Goal: Transaction & Acquisition: Purchase product/service

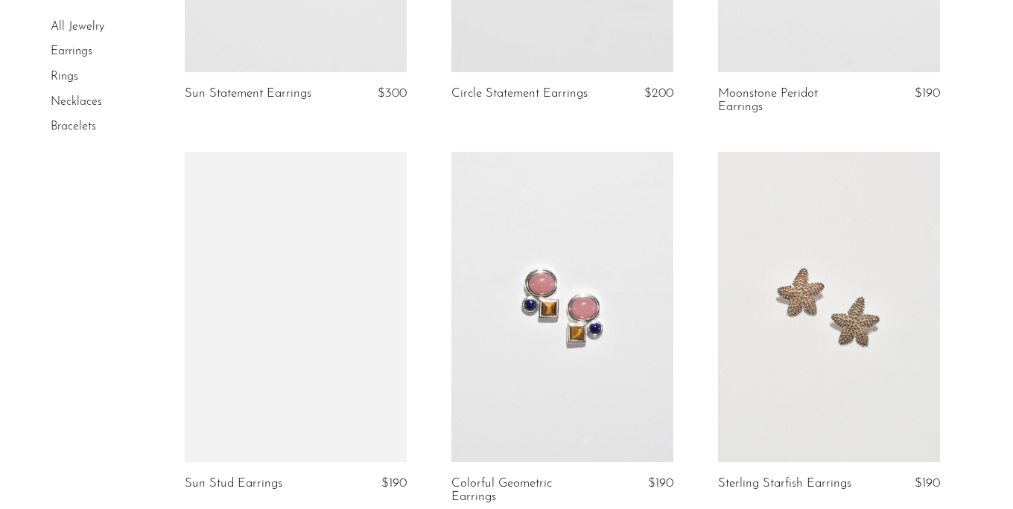
scroll to position [891, 0]
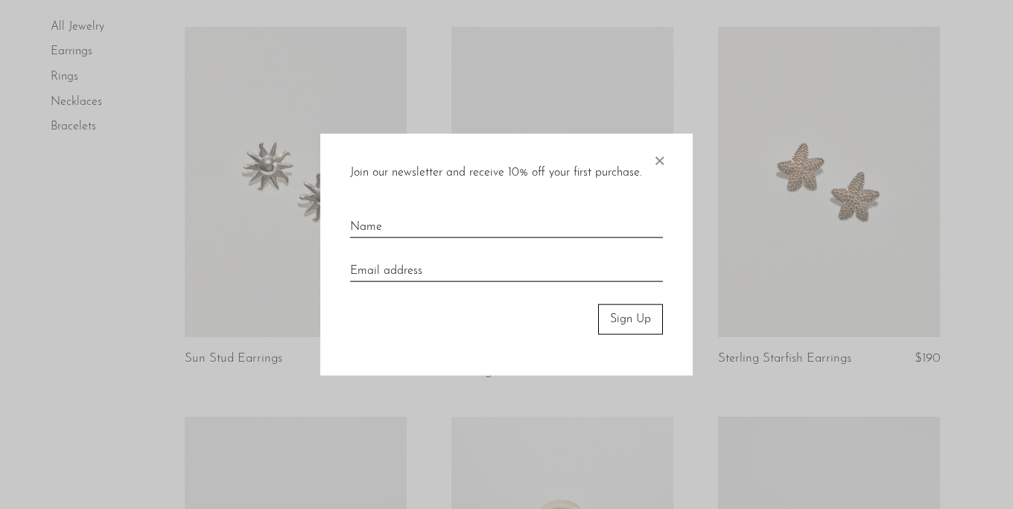
click at [665, 157] on span "×" at bounding box center [659, 158] width 15 height 48
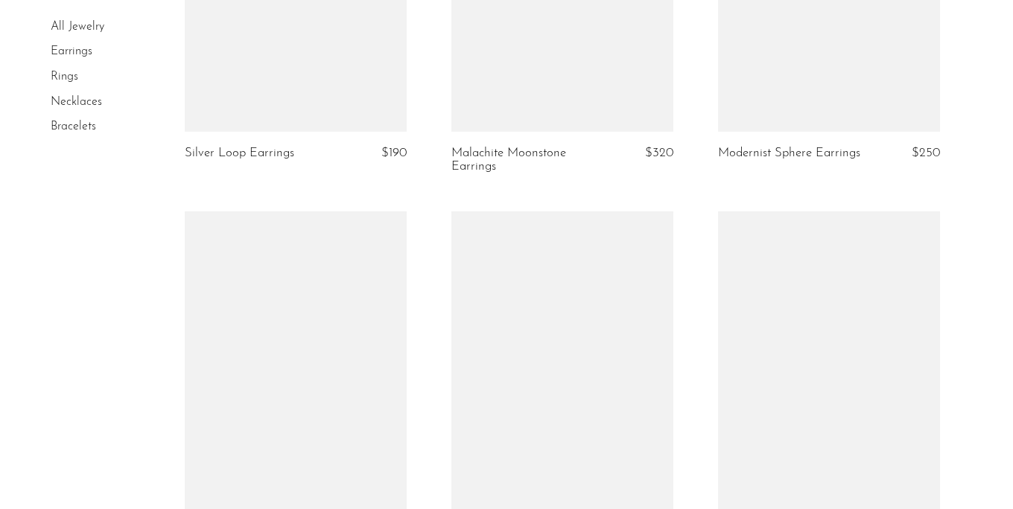
scroll to position [4420, 0]
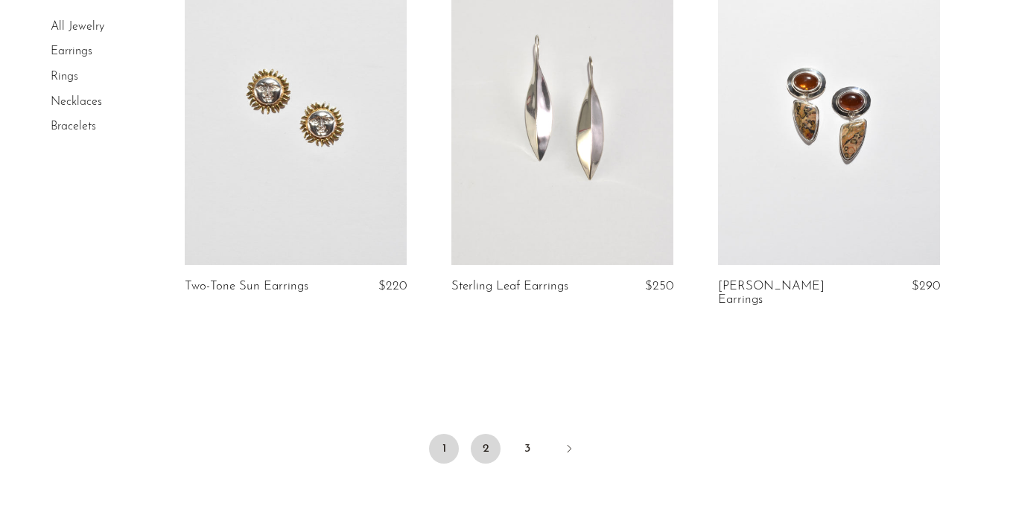
click at [483, 444] on link "2" at bounding box center [486, 449] width 30 height 30
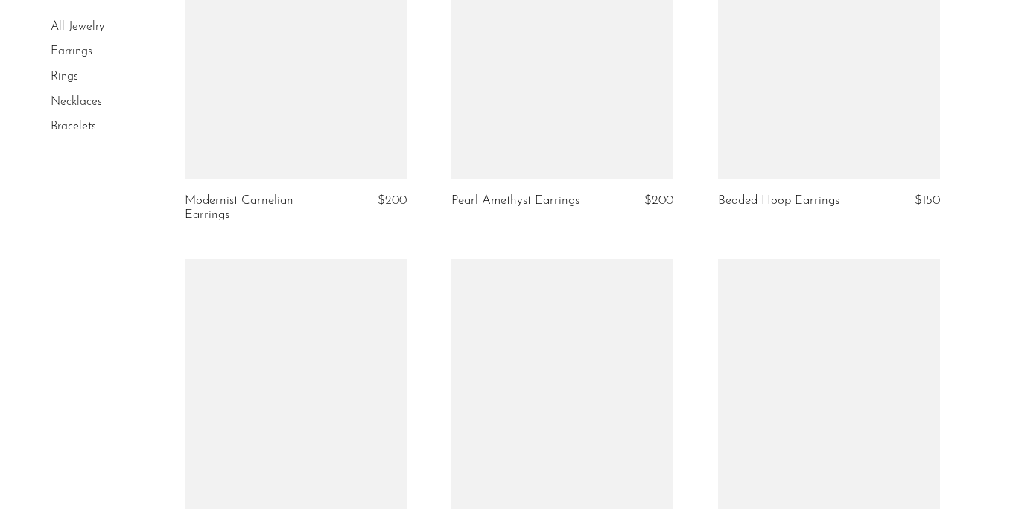
scroll to position [4472, 0]
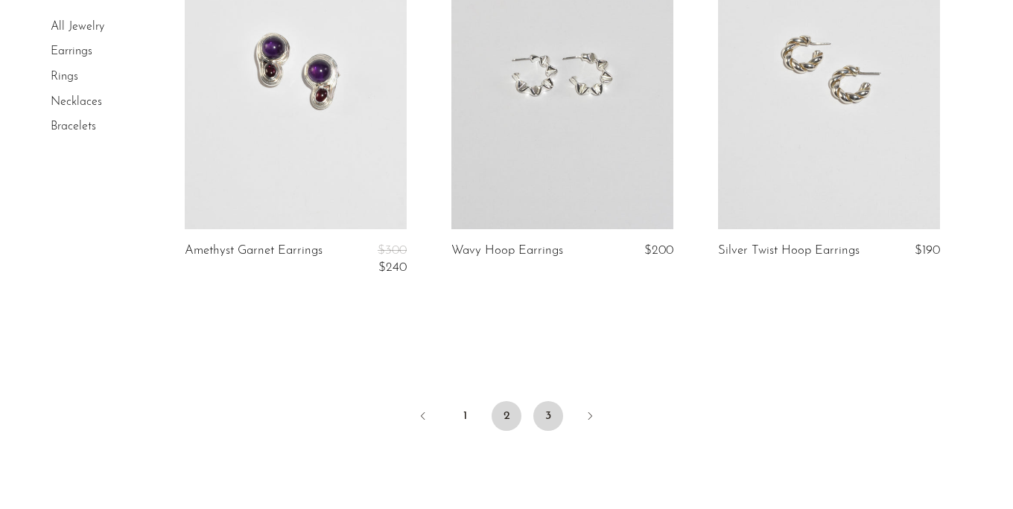
click at [547, 424] on link "3" at bounding box center [548, 416] width 30 height 30
